Goal: Navigation & Orientation: Find specific page/section

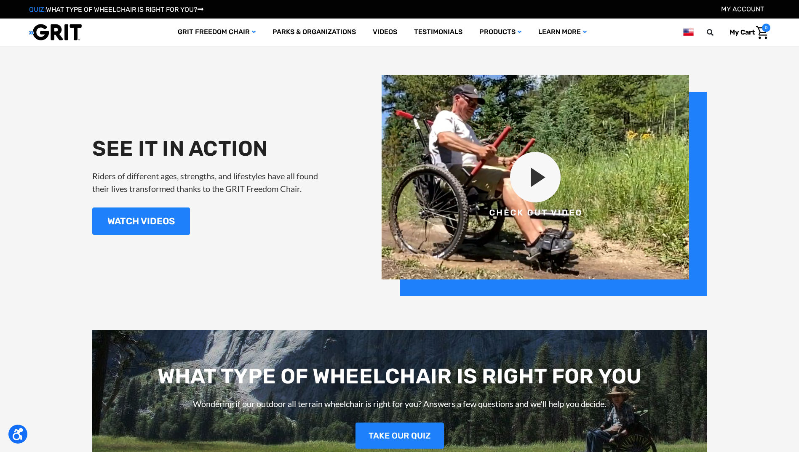
scroll to position [1011, 0]
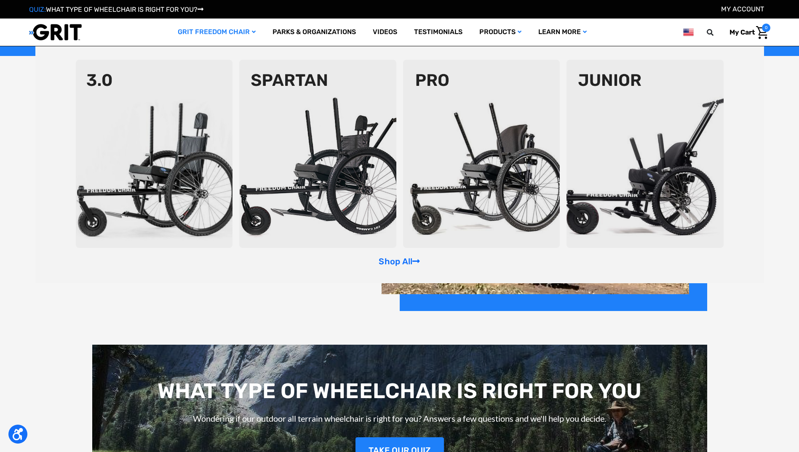
click at [217, 115] on img at bounding box center [154, 154] width 157 height 188
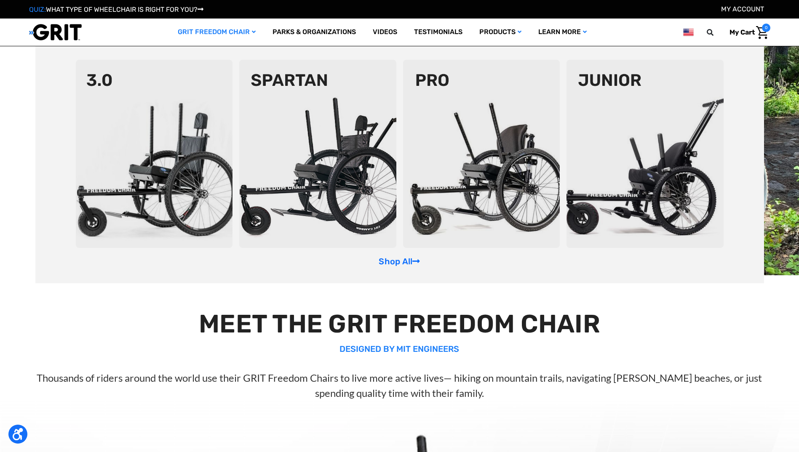
click at [291, 80] on img at bounding box center [317, 154] width 157 height 188
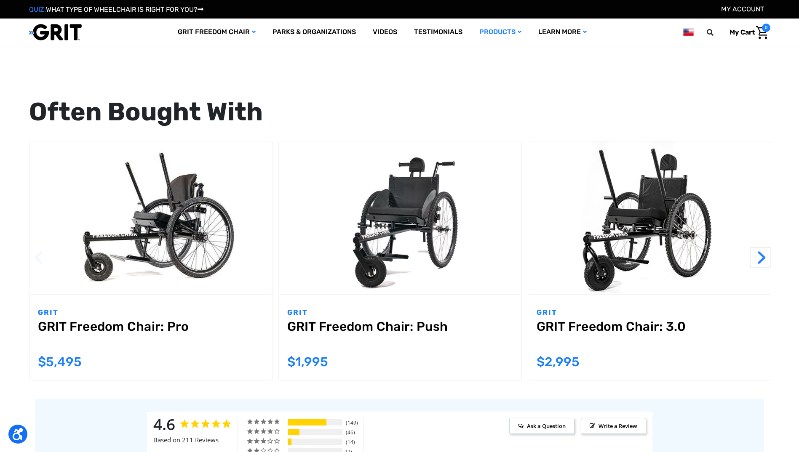
scroll to position [800, 0]
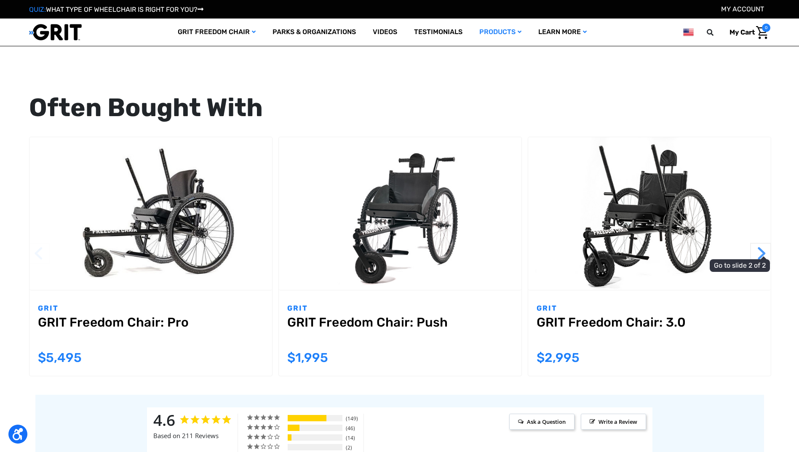
click at [767, 252] on button "Next" at bounding box center [760, 253] width 21 height 21
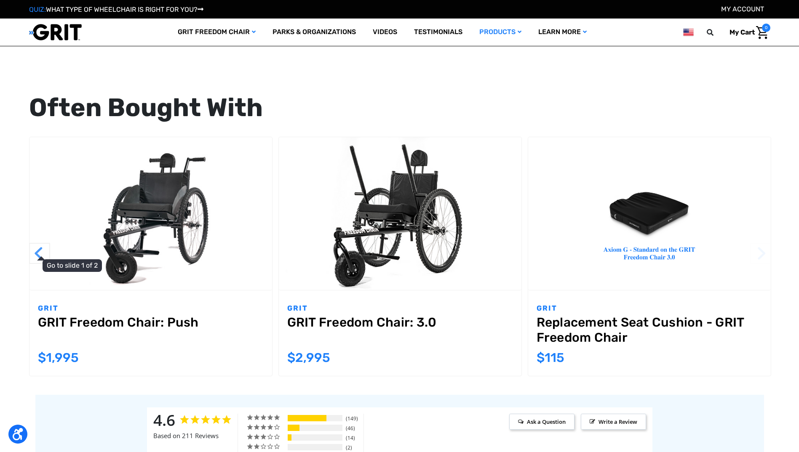
click at [38, 258] on button "Previous" at bounding box center [39, 253] width 21 height 21
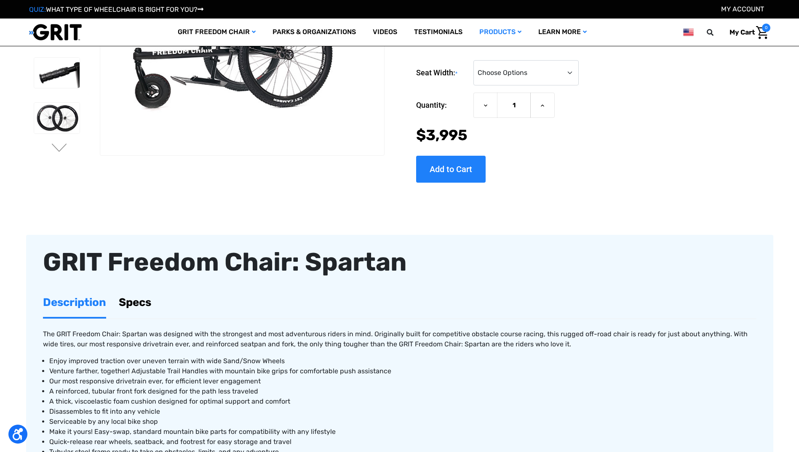
scroll to position [0, 0]
